Goal: Task Accomplishment & Management: Manage account settings

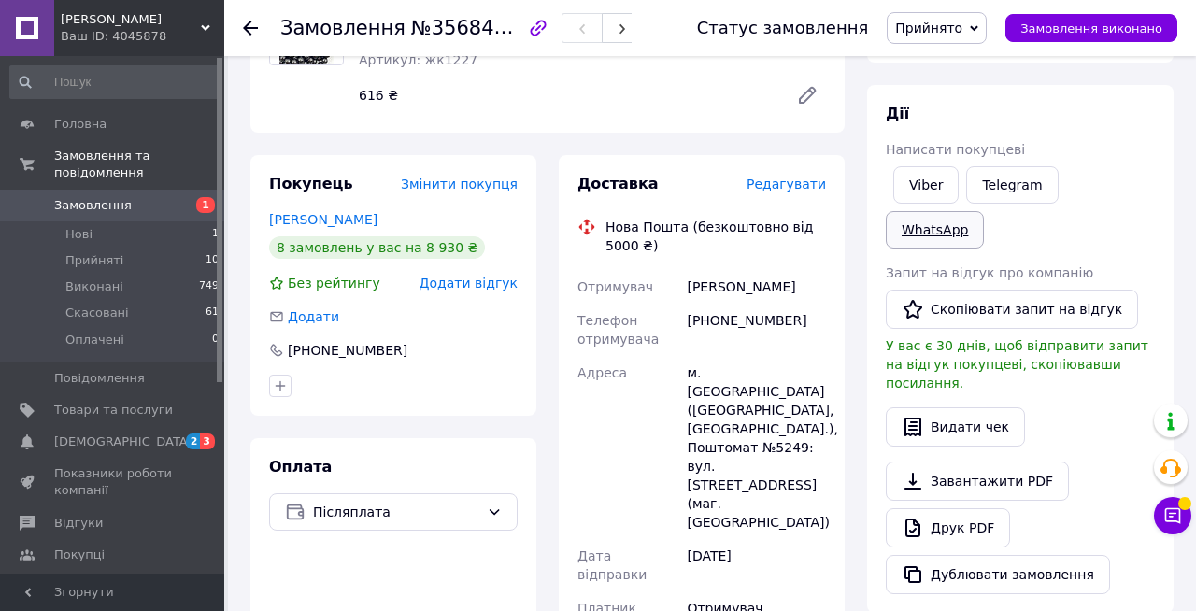
scroll to position [257, 0]
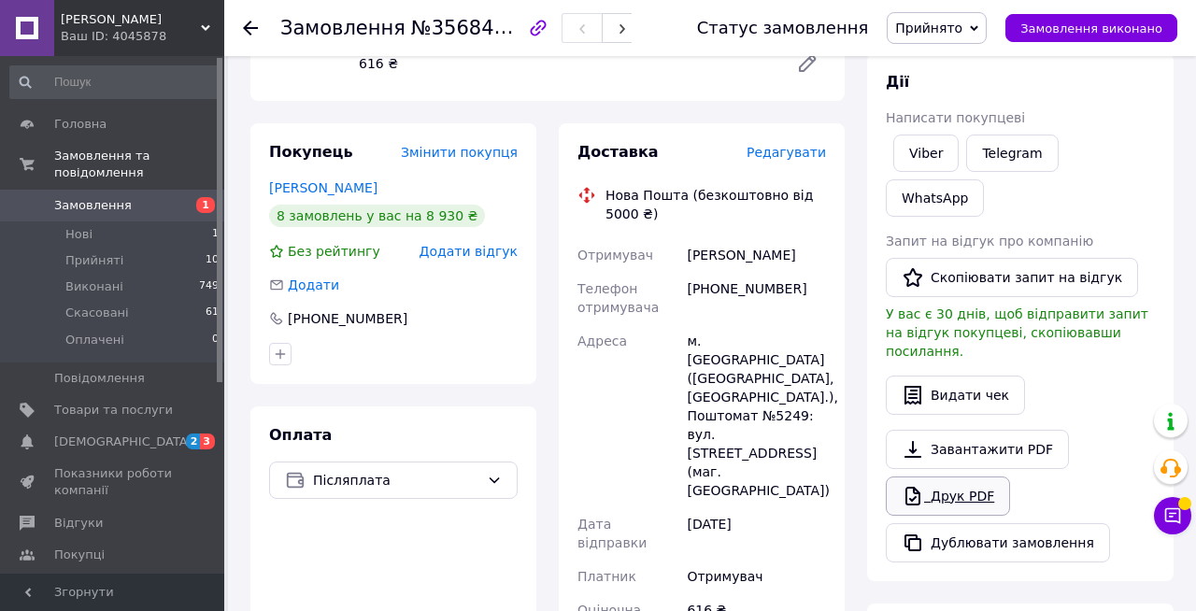
click at [952, 486] on link "Друк PDF" at bounding box center [948, 496] width 124 height 39
drag, startPoint x: 712, startPoint y: 287, endPoint x: 812, endPoint y: 299, distance: 100.7
click at [812, 299] on div "[PHONE_NUMBER]" at bounding box center [756, 298] width 147 height 52
copy div "0676144088"
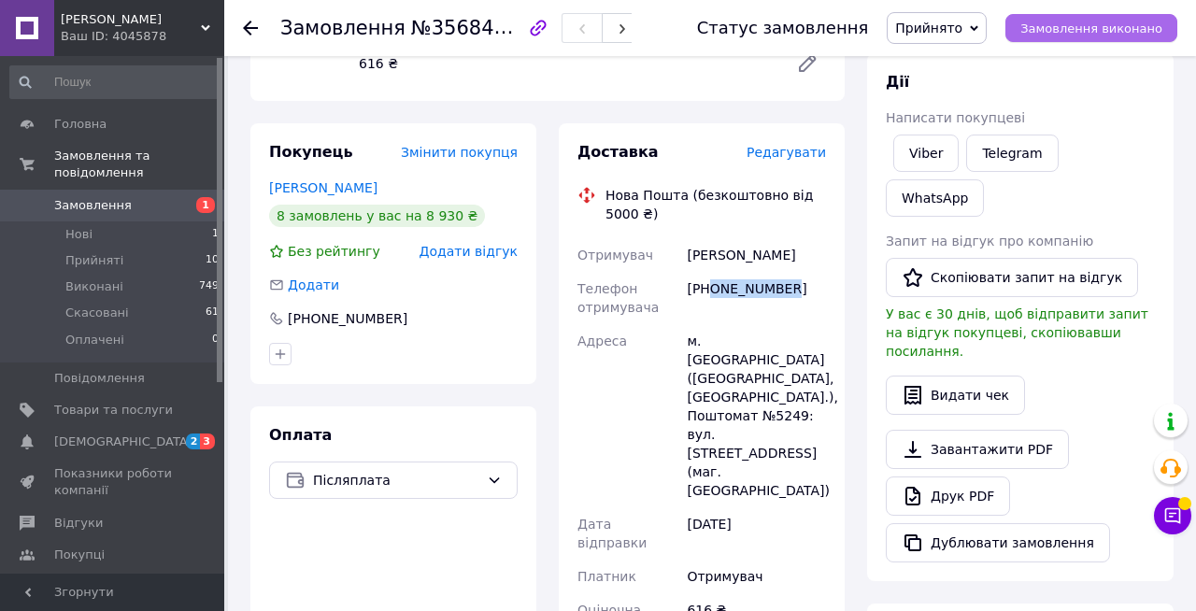
click at [1051, 40] on button "Замовлення виконано" at bounding box center [1091, 28] width 172 height 28
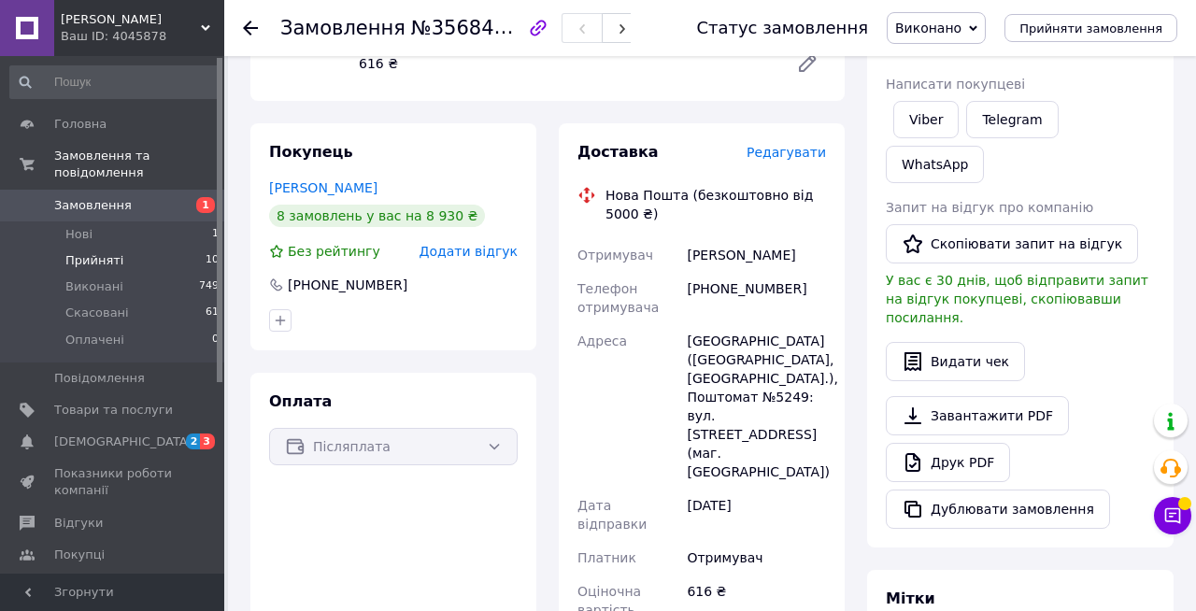
click at [145, 263] on li "Прийняті 10" at bounding box center [115, 261] width 230 height 26
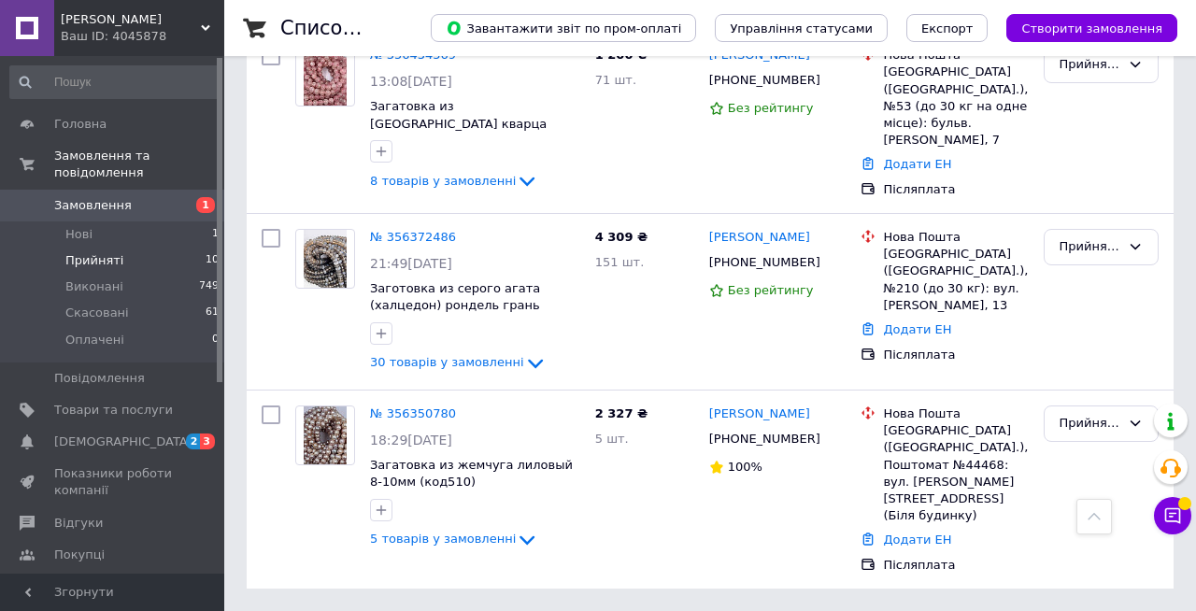
scroll to position [18, 0]
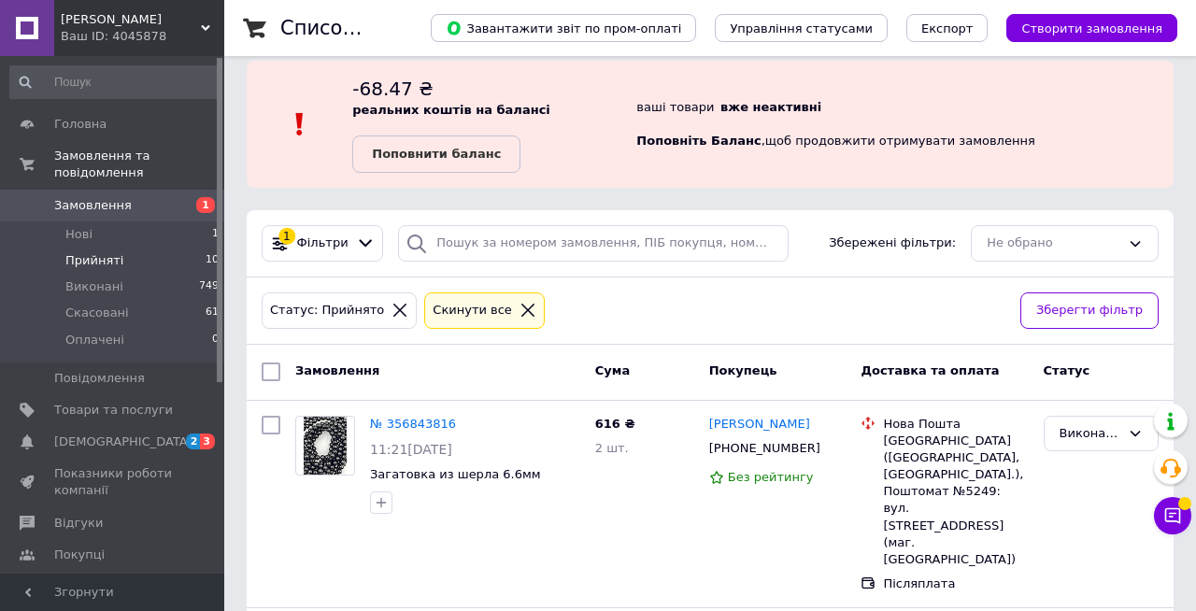
click at [161, 258] on li "Прийняті 10" at bounding box center [115, 261] width 230 height 26
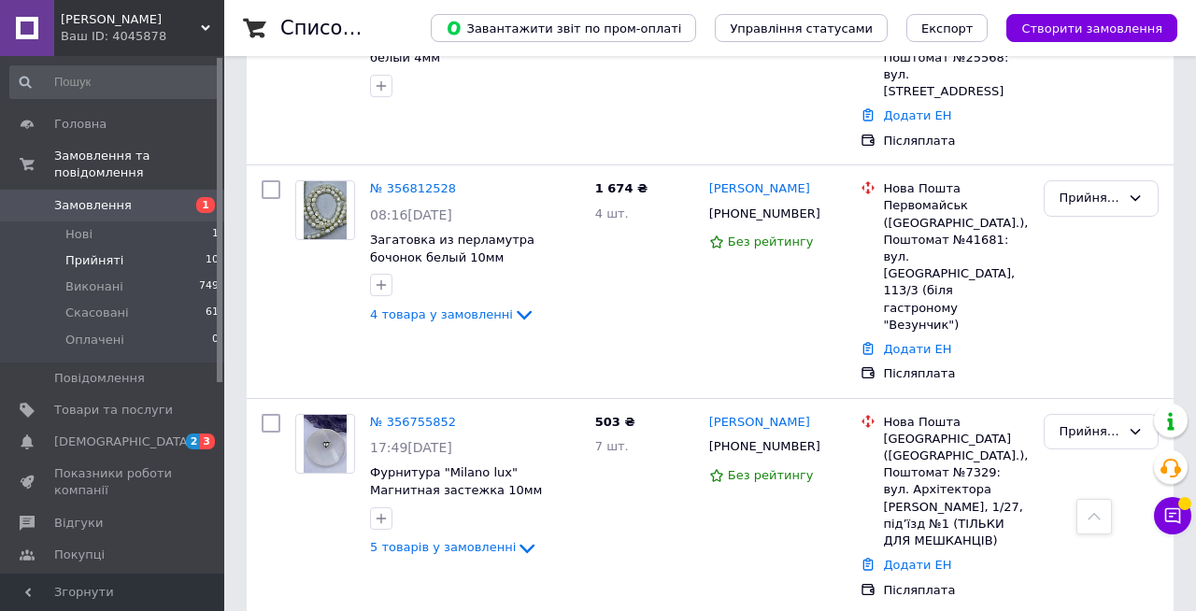
scroll to position [824, 0]
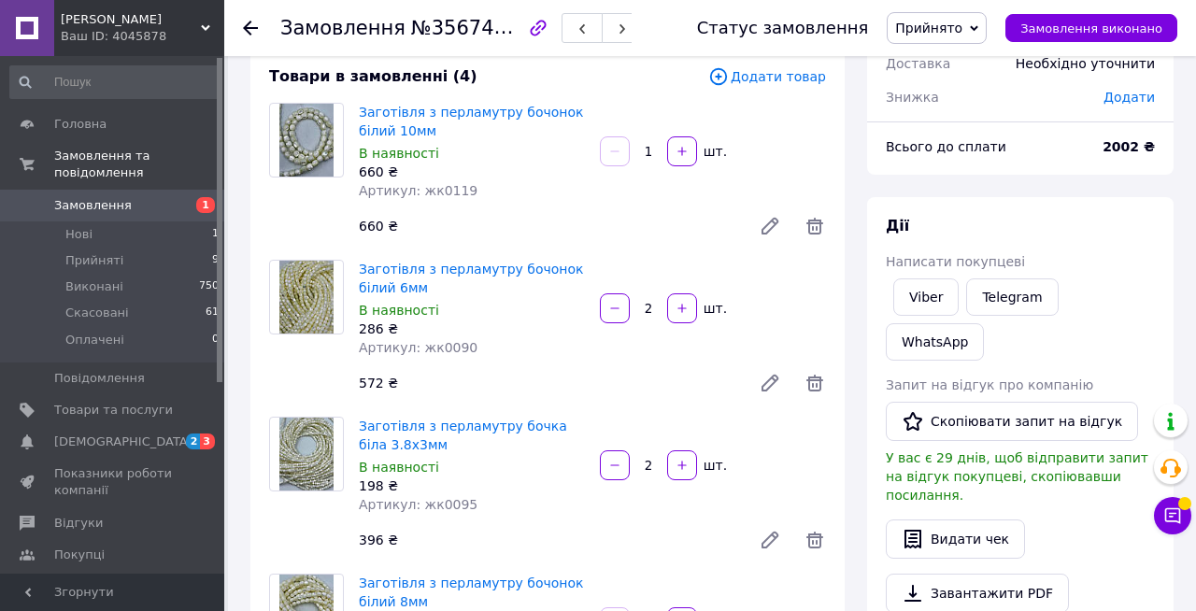
scroll to position [66, 0]
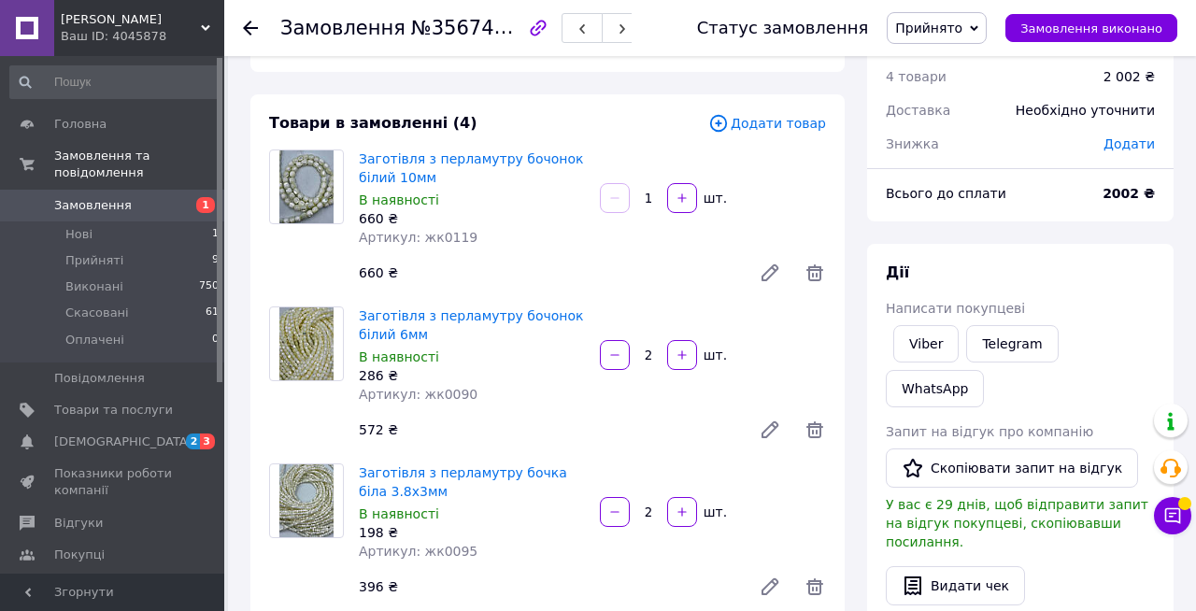
click at [411, 468] on link "Заготівля з перламутру бочка біла 3.8х3мм" at bounding box center [463, 482] width 208 height 34
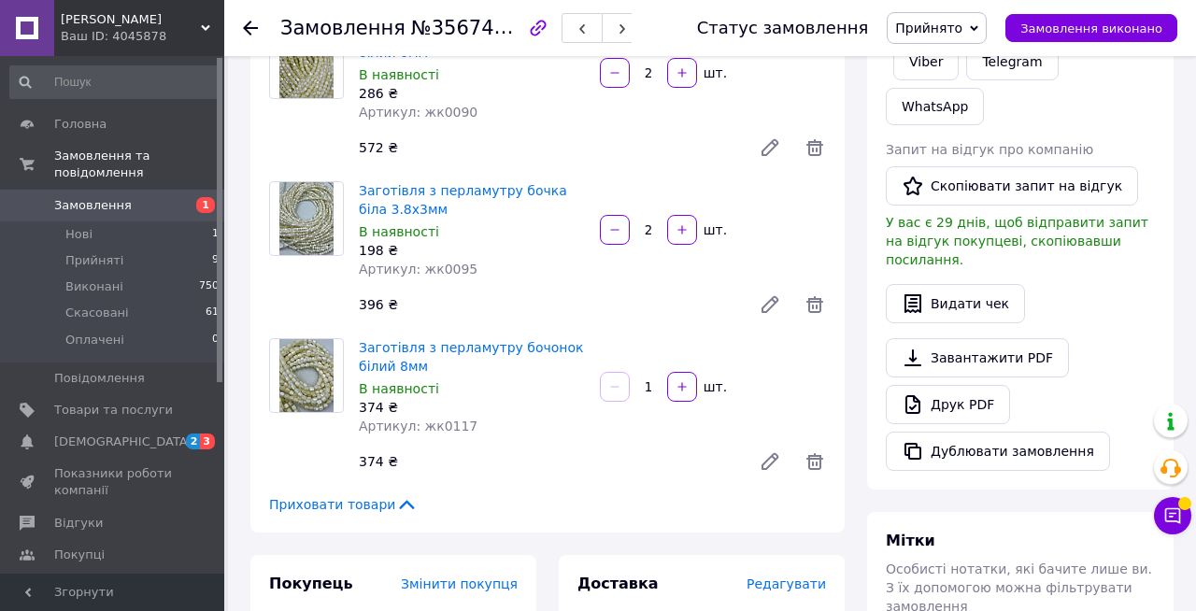
scroll to position [346, 0]
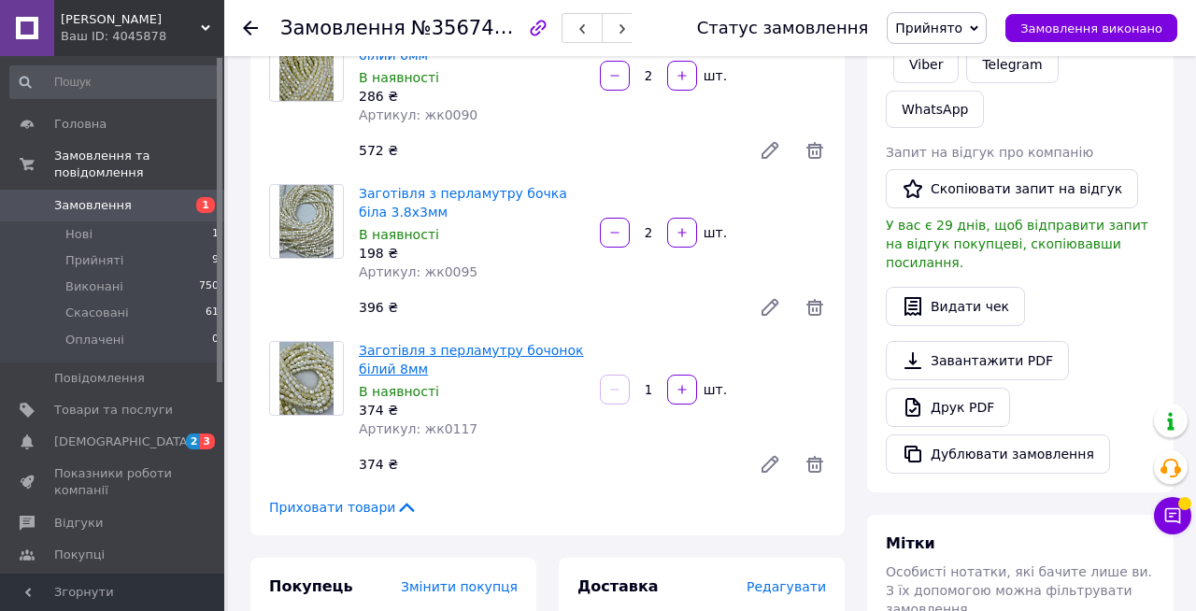
click at [432, 349] on link "Заготівля з перламутру бочонок білий 8мм" at bounding box center [471, 360] width 225 height 34
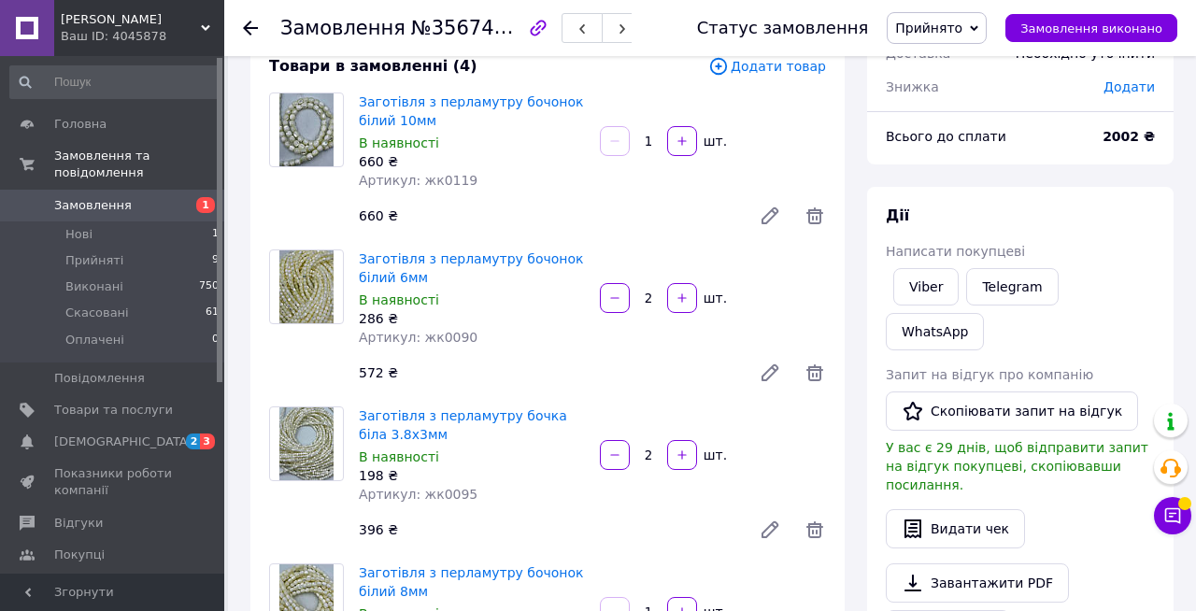
scroll to position [103, 0]
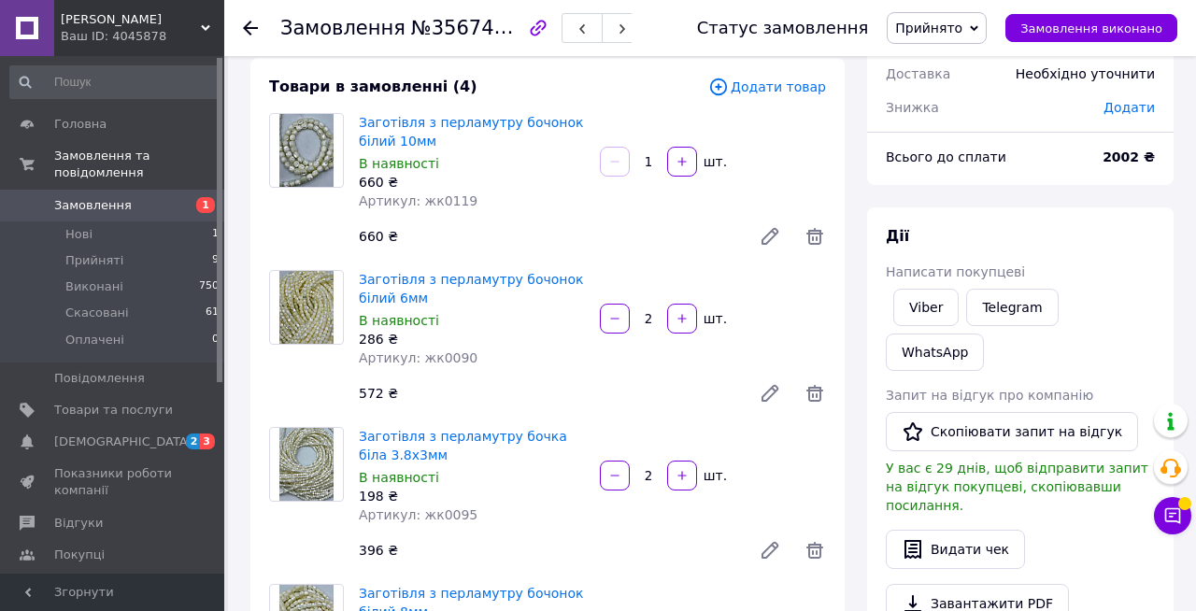
click at [775, 400] on icon at bounding box center [770, 393] width 22 height 22
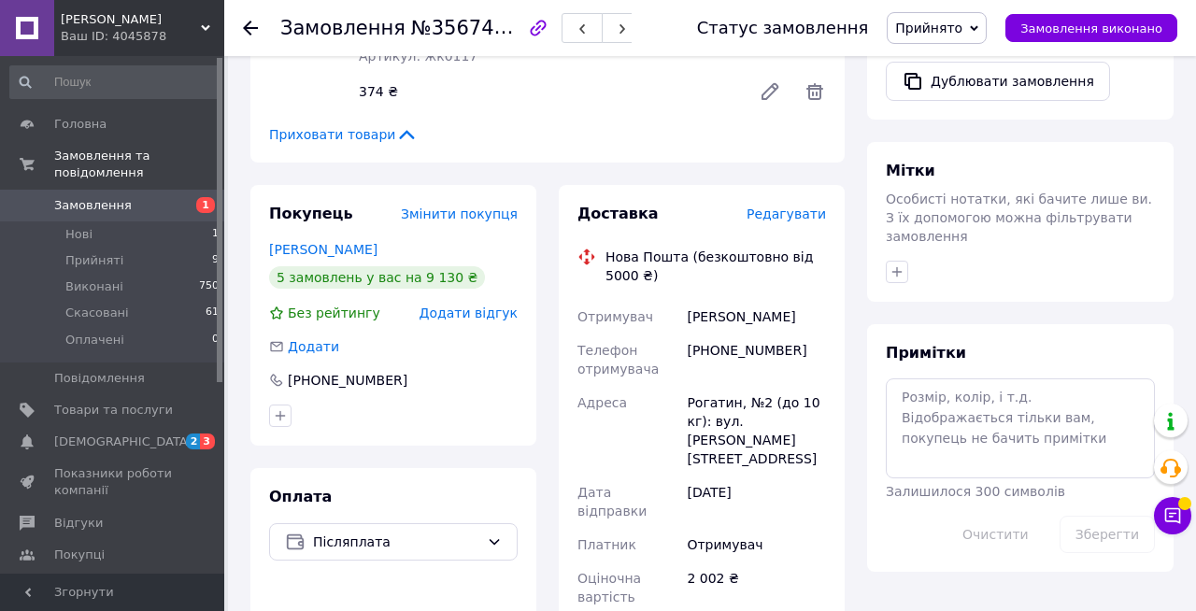
scroll to position [720, 0]
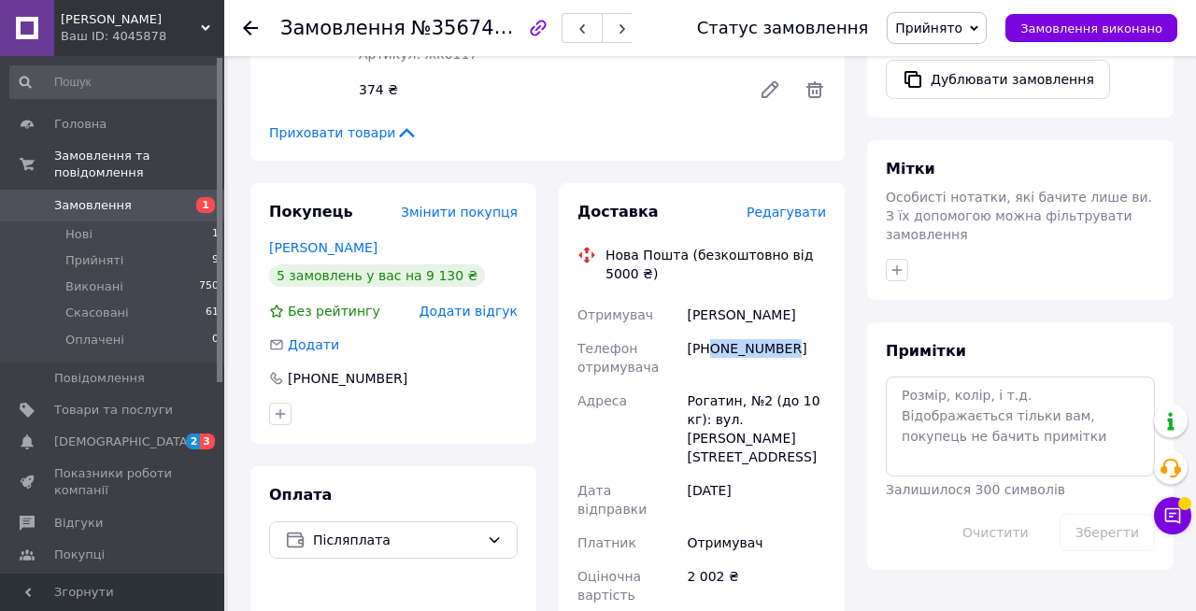
drag, startPoint x: 712, startPoint y: 346, endPoint x: 820, endPoint y: 349, distance: 108.4
click at [820, 349] on div "[PHONE_NUMBER]" at bounding box center [756, 358] width 147 height 52
copy div "0679837408"
drag, startPoint x: 678, startPoint y: 320, endPoint x: 782, endPoint y: 320, distance: 103.7
click at [782, 320] on div "Отримувач [PERSON_NAME] Телефон отримувача [PHONE_NUMBER] [PERSON_NAME], №2 (до…" at bounding box center [702, 543] width 256 height 490
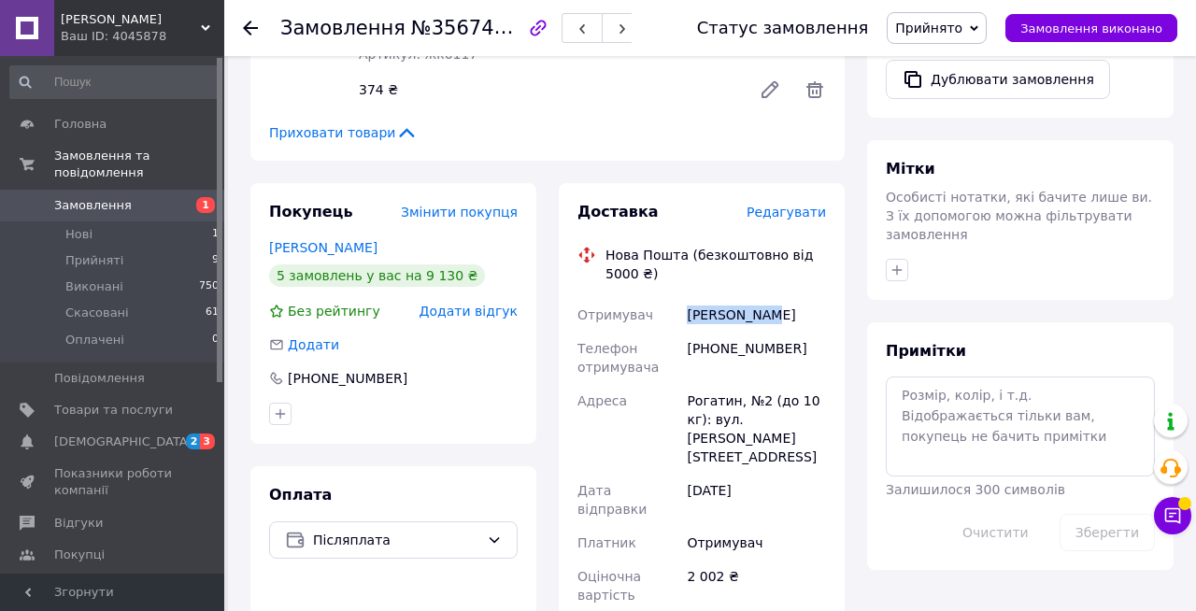
copy div "Отримувач [PERSON_NAME]"
click at [1049, 20] on button "Замовлення виконано" at bounding box center [1091, 28] width 172 height 28
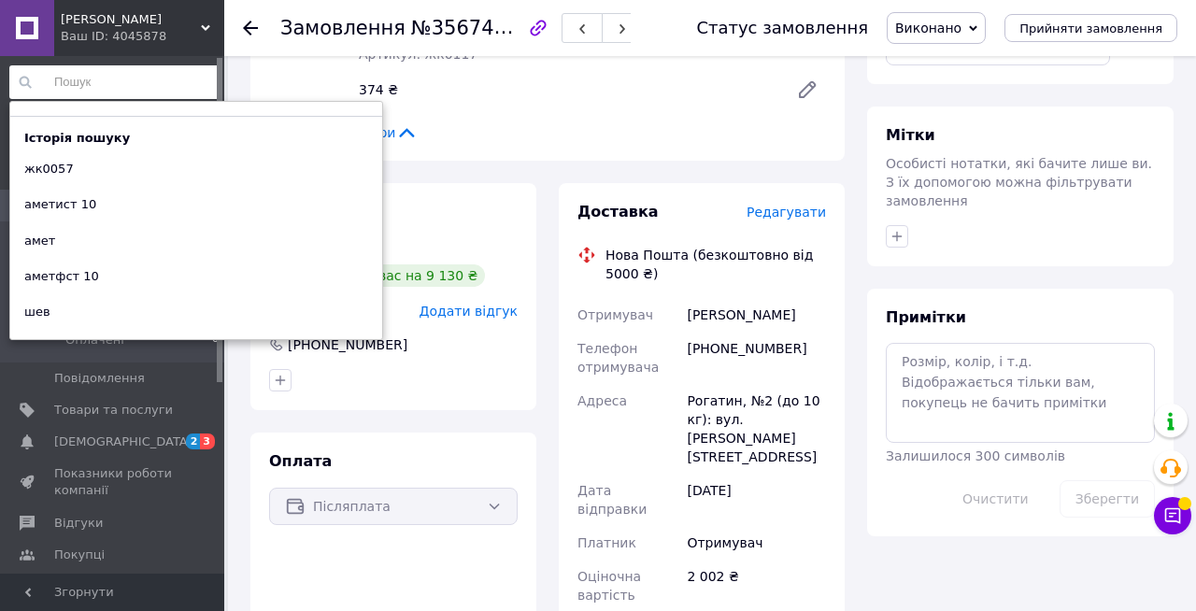
click at [117, 87] on input at bounding box center [114, 82] width 211 height 34
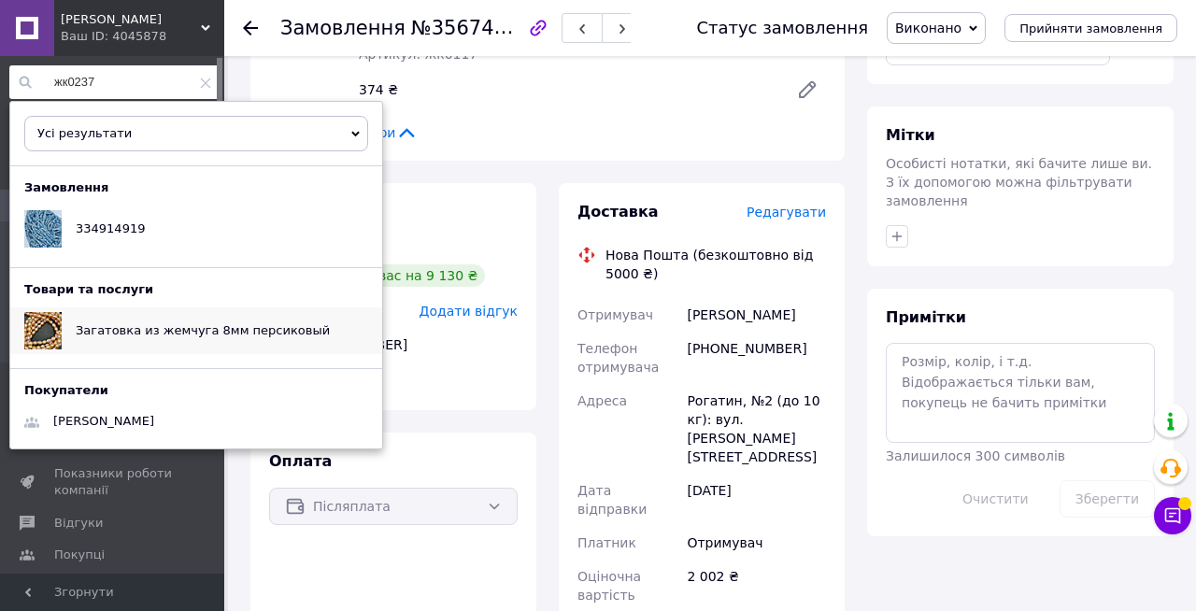
type input "жк0237"
click at [151, 334] on span "Загатовка из жемчуга 8мм персиковый" at bounding box center [203, 330] width 254 height 14
